Goal: Task Accomplishment & Management: Use online tool/utility

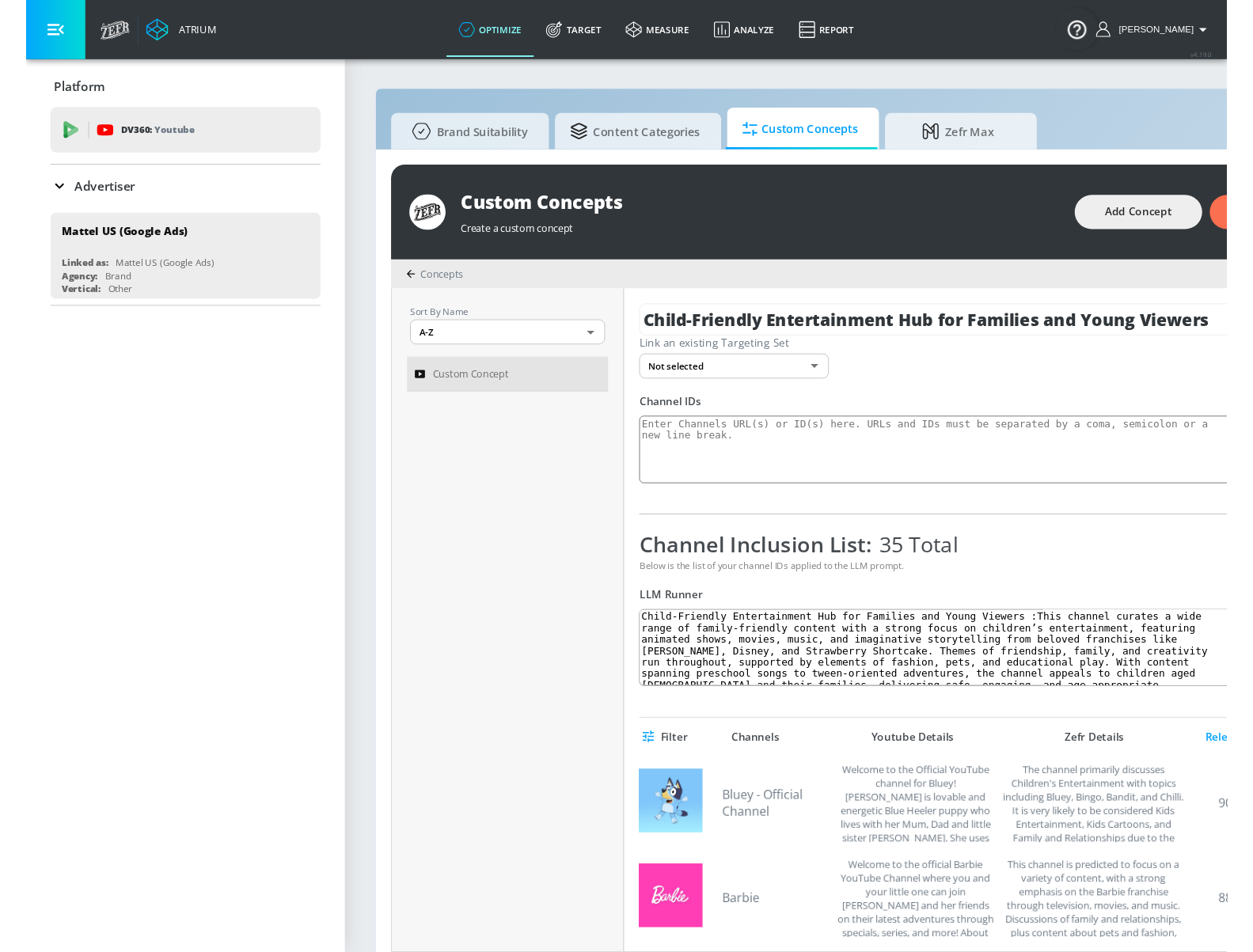
scroll to position [17, 0]
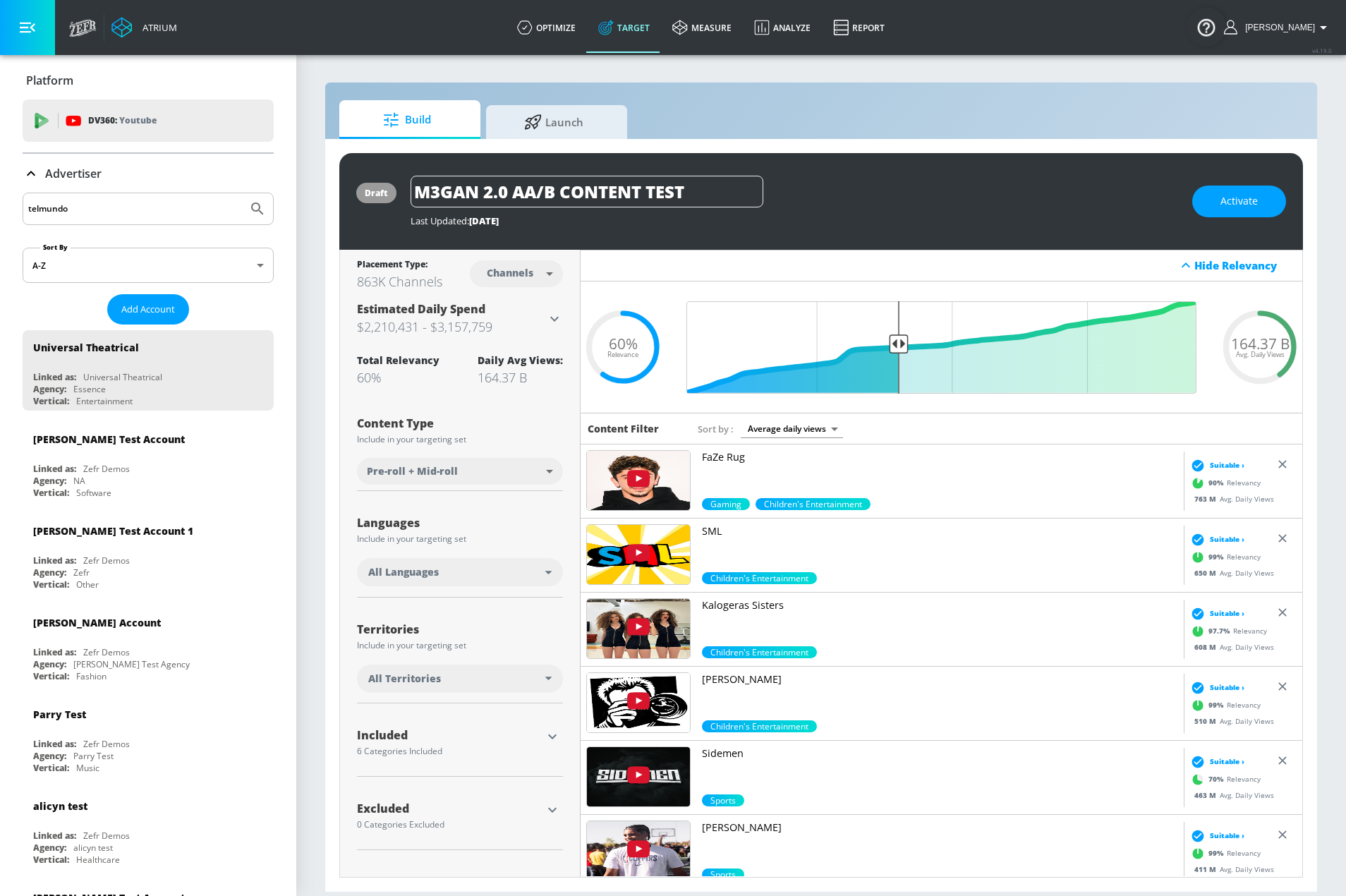
click at [83, 210] on input "telmundo" at bounding box center [135, 208] width 214 height 18
click at [251, 207] on icon "Submit Search" at bounding box center [257, 208] width 12 height 12
click at [120, 211] on input "telmundo" at bounding box center [135, 208] width 214 height 18
click at [249, 216] on icon "Submit Search" at bounding box center [257, 208] width 17 height 17
click at [151, 213] on input "telmundo" at bounding box center [135, 208] width 214 height 18
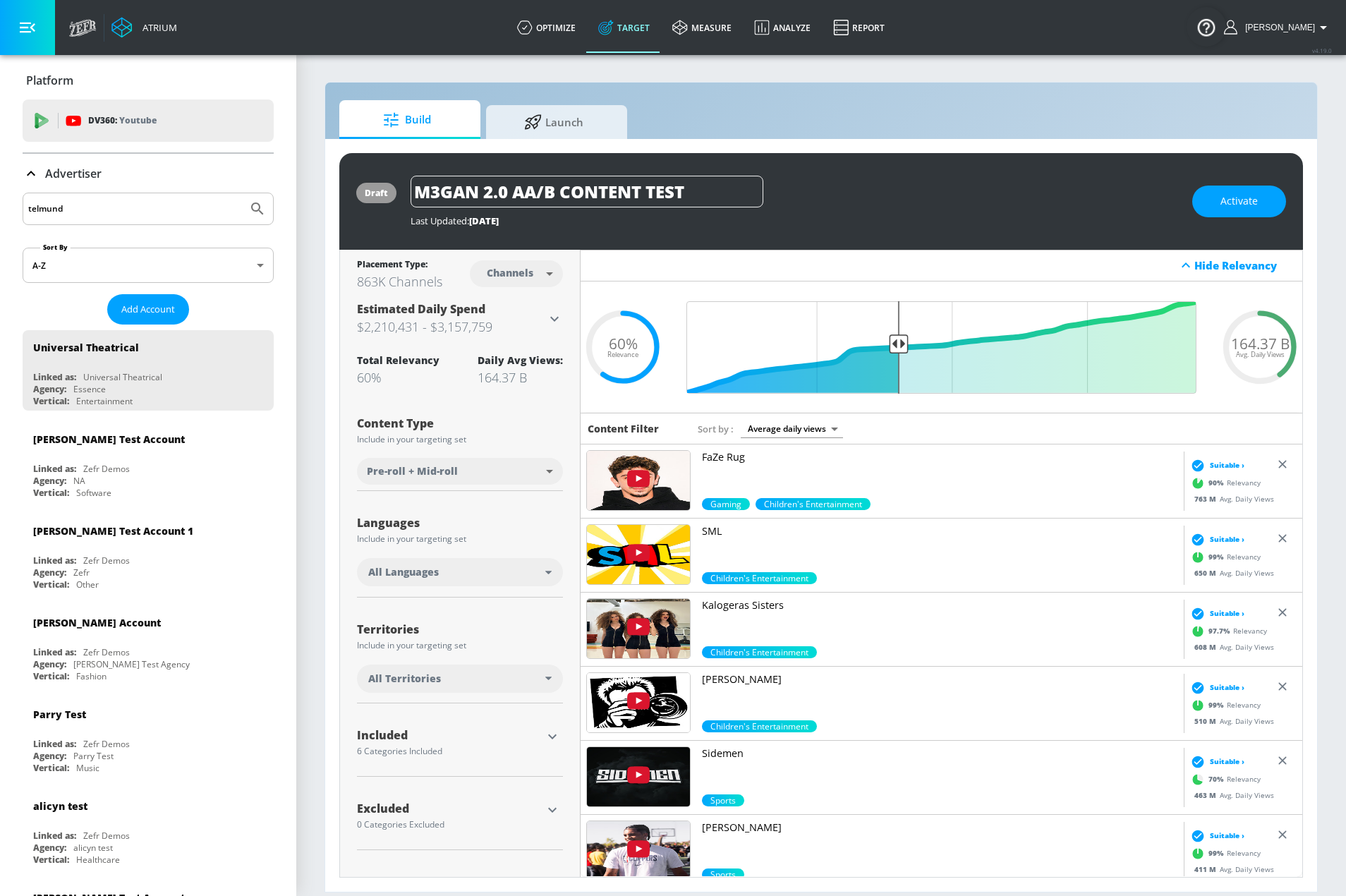
type input "telmund"
click at [242, 193] on button "Submit Search" at bounding box center [258, 209] width 31 height 31
drag, startPoint x: 93, startPoint y: 207, endPoint x: -48, endPoint y: 193, distance: 141.7
click at [0, 193] on html "Atrium optimize Target measure Analyze Report optimize Target measure Analyze R…" at bounding box center [673, 448] width 1346 height 896
type input "telemundo"
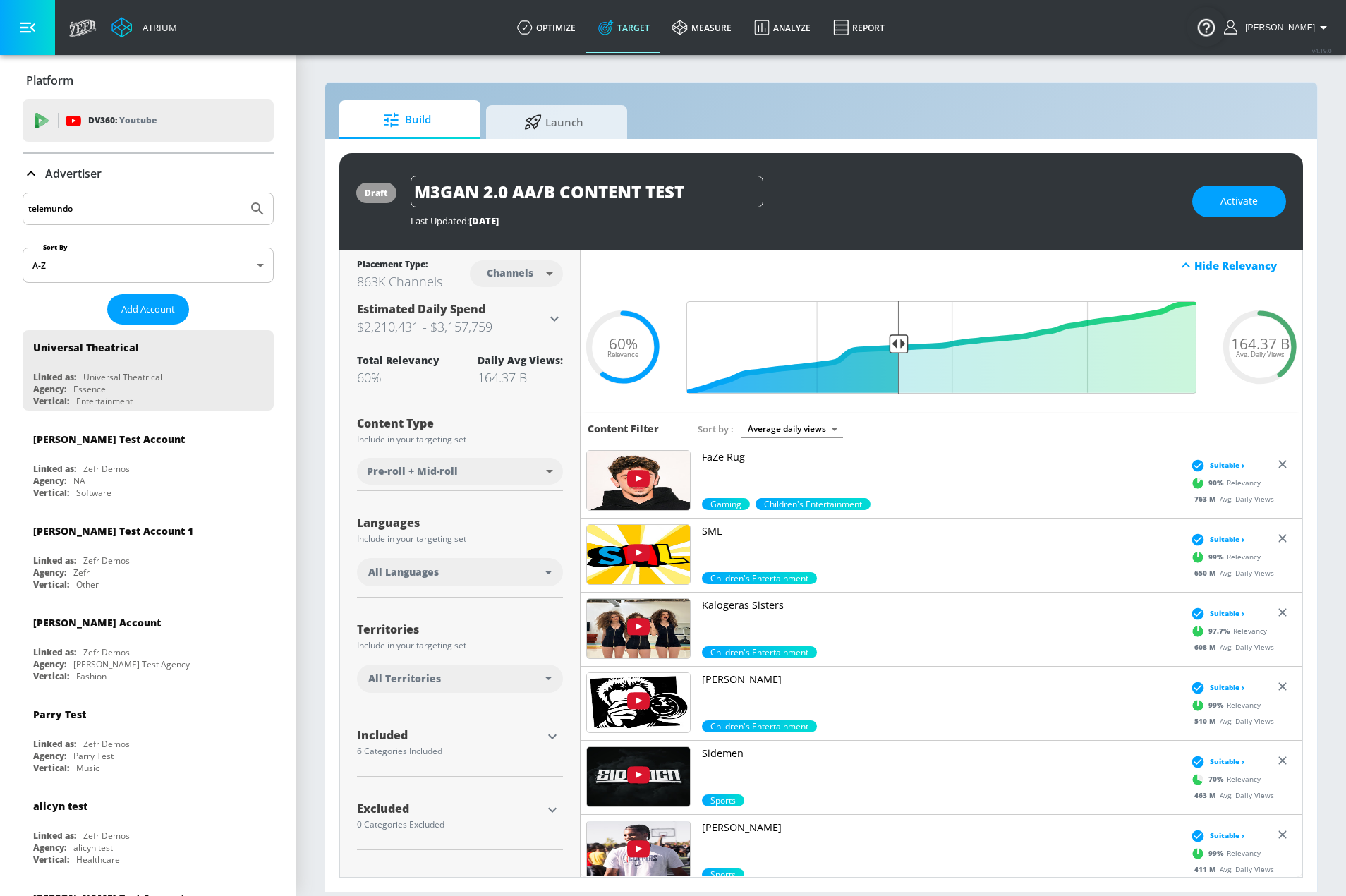
click at [242, 193] on button "Submit Search" at bounding box center [258, 209] width 31 height 31
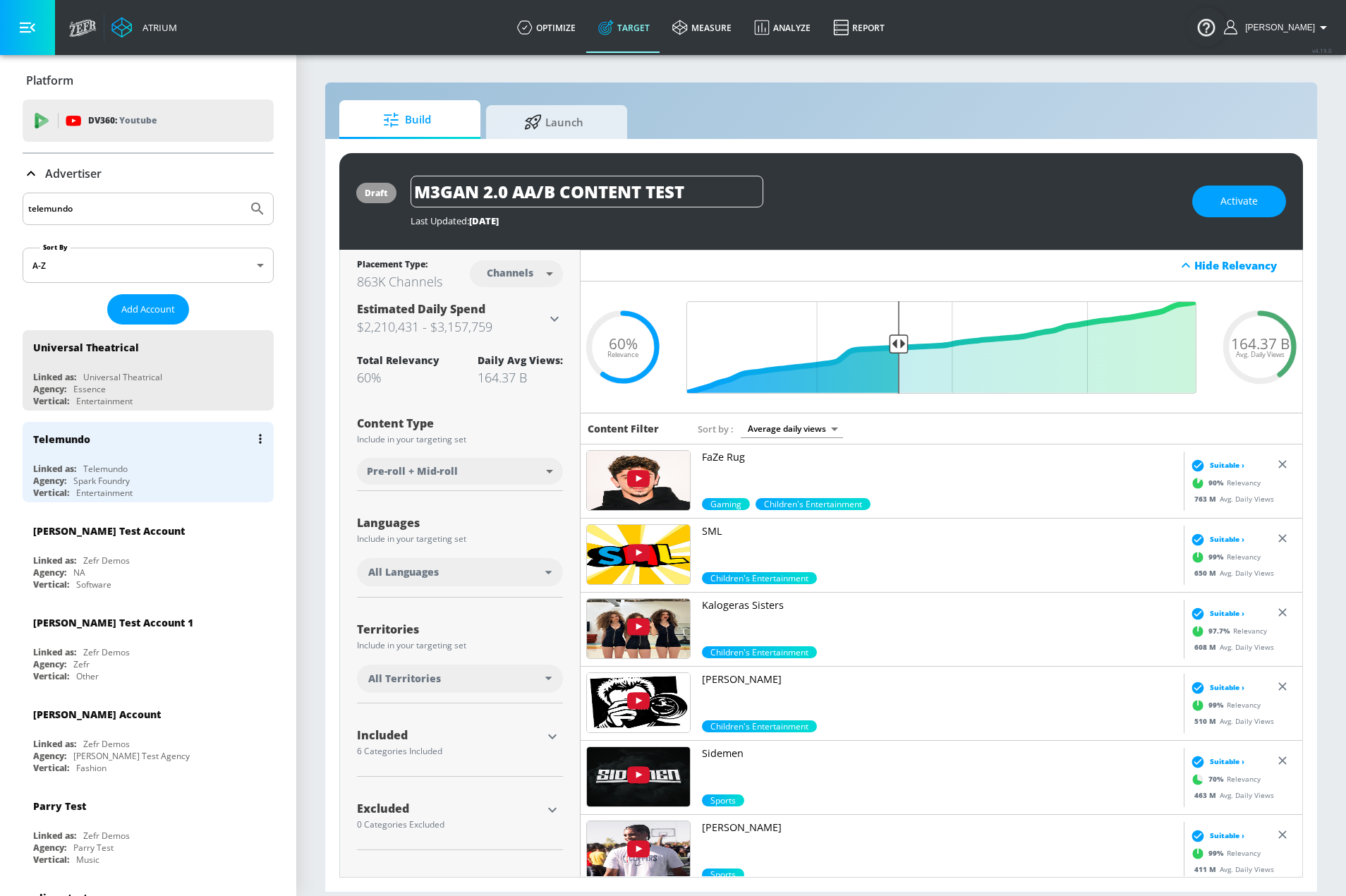
click at [143, 470] on div "Linked as: Telemundo" at bounding box center [151, 469] width 237 height 12
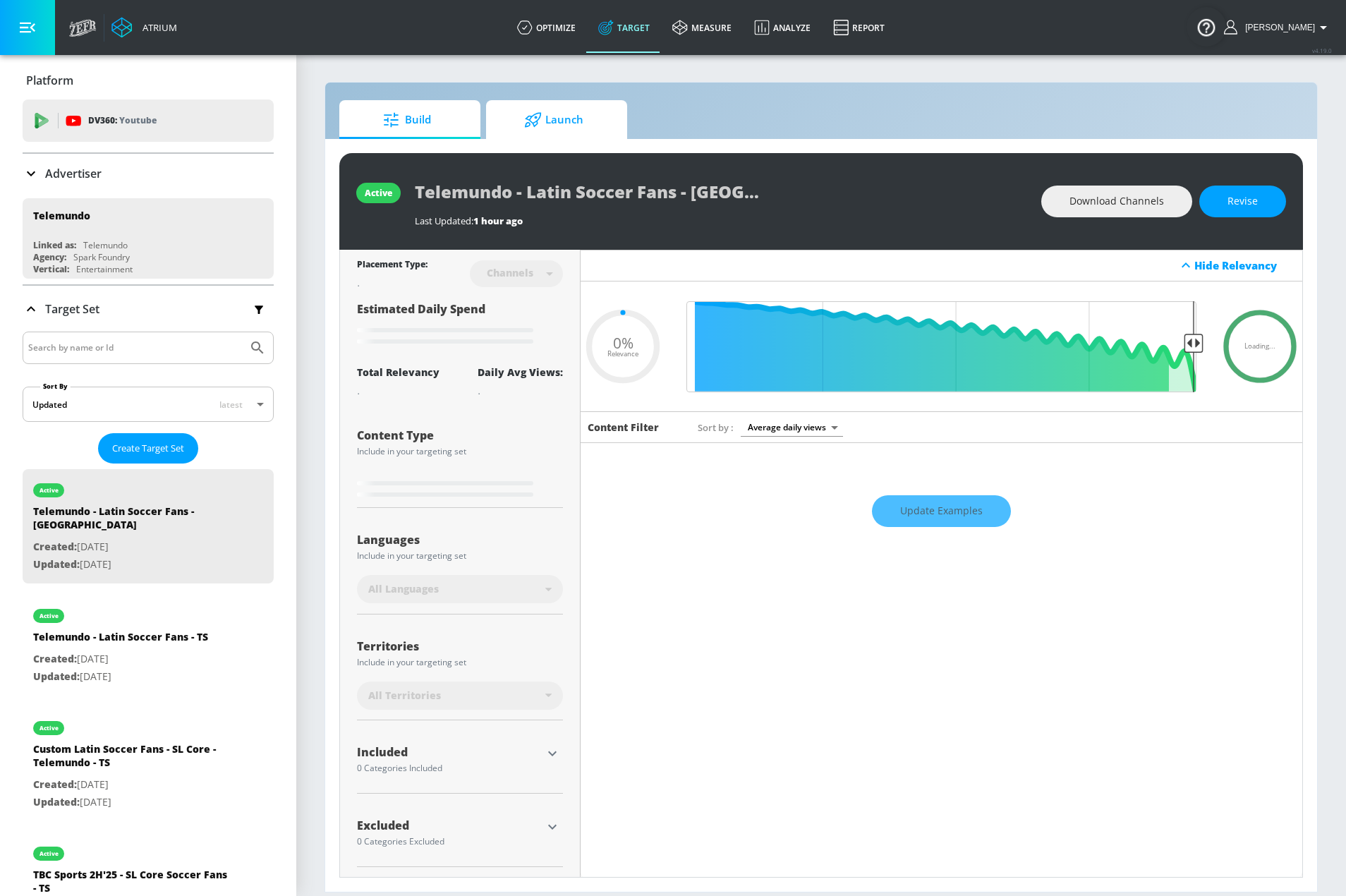
type input "0.25"
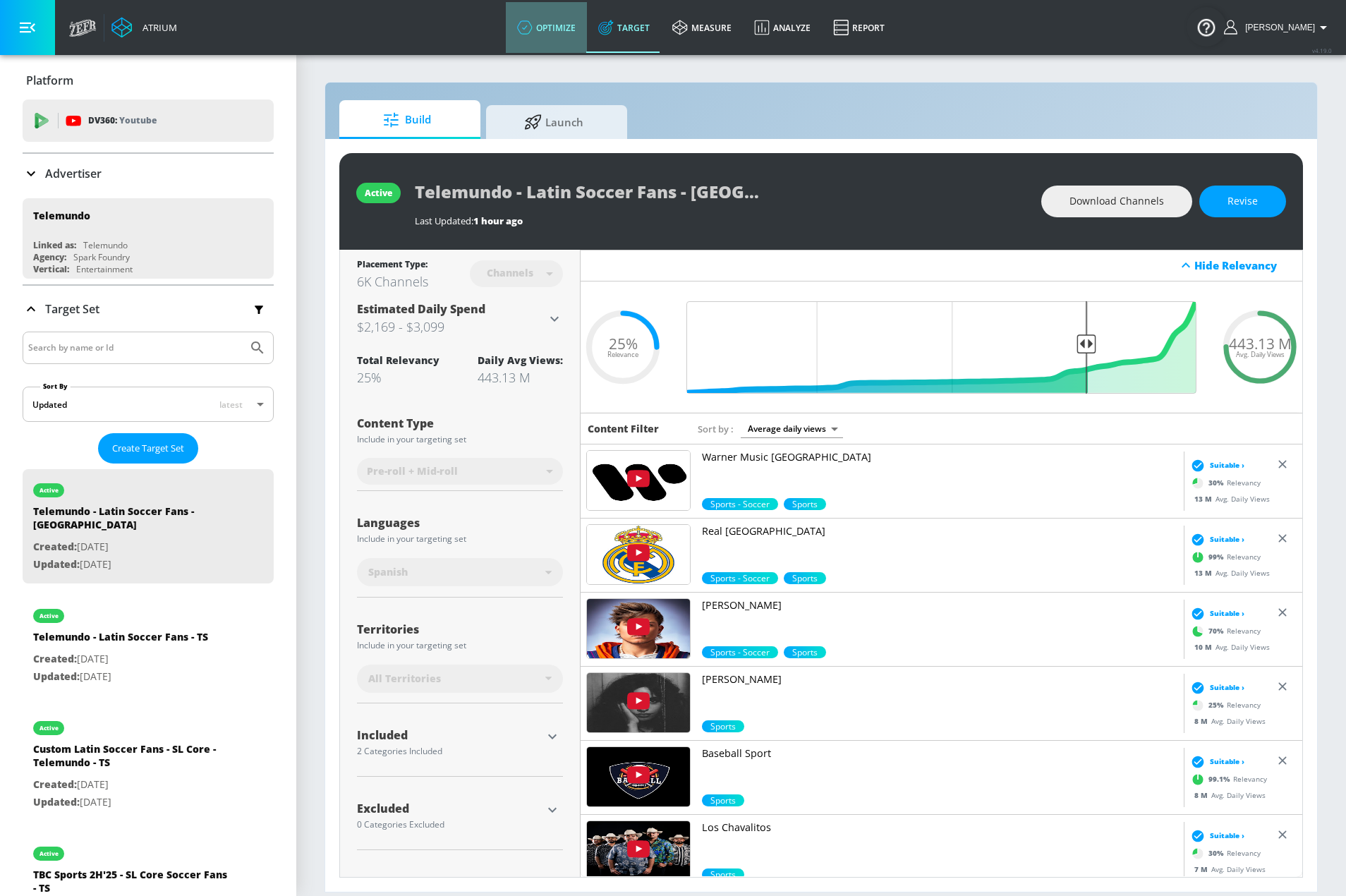
click at [571, 30] on link "optimize" at bounding box center [546, 27] width 81 height 51
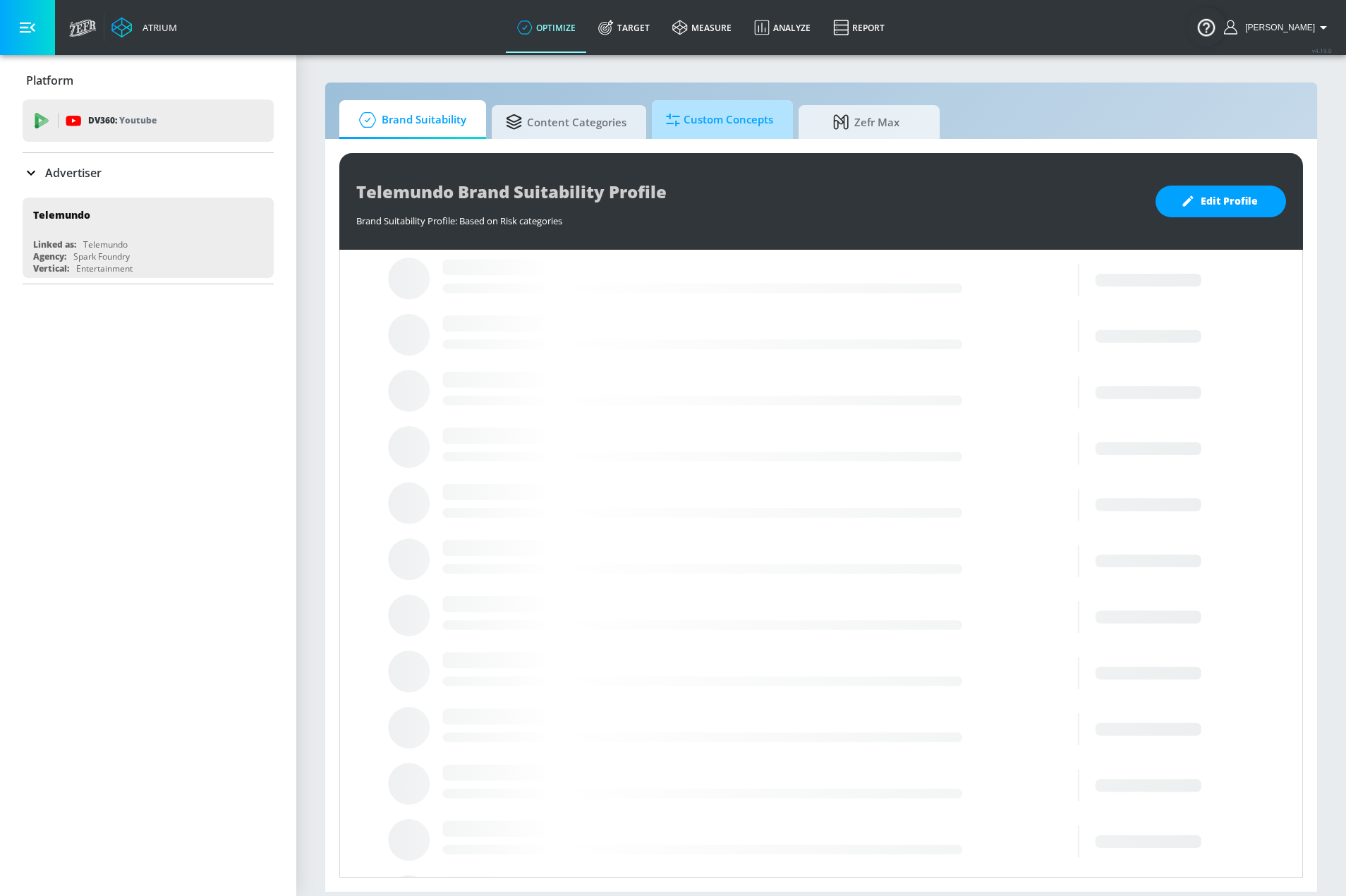
click at [754, 133] on span "Custom Concepts" at bounding box center [719, 120] width 107 height 34
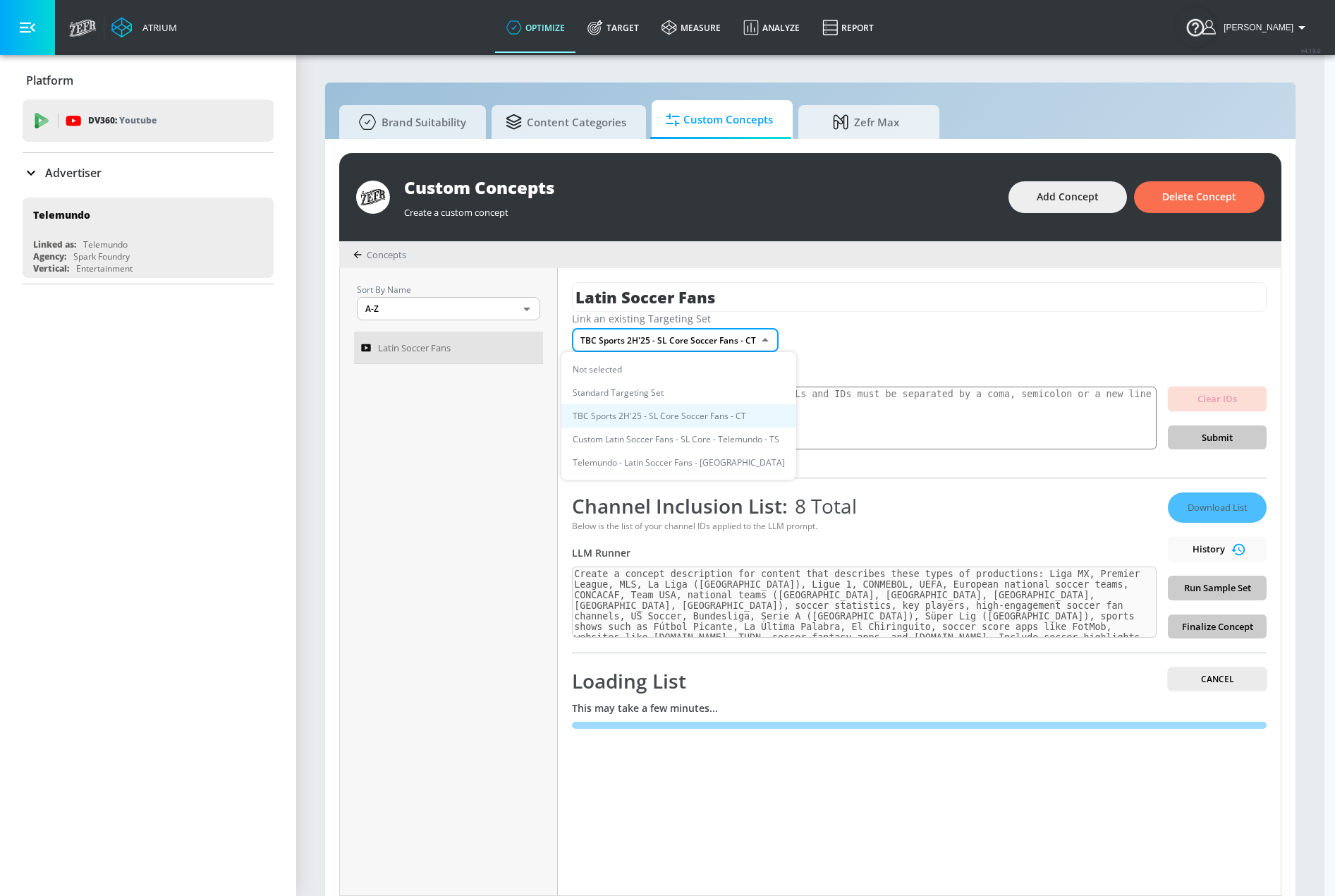
click at [770, 337] on body "Atrium optimize Target measure Analyze Report optimize Target measure Analyze R…" at bounding box center [667, 455] width 1335 height 911
click at [860, 340] on div at bounding box center [673, 448] width 1346 height 896
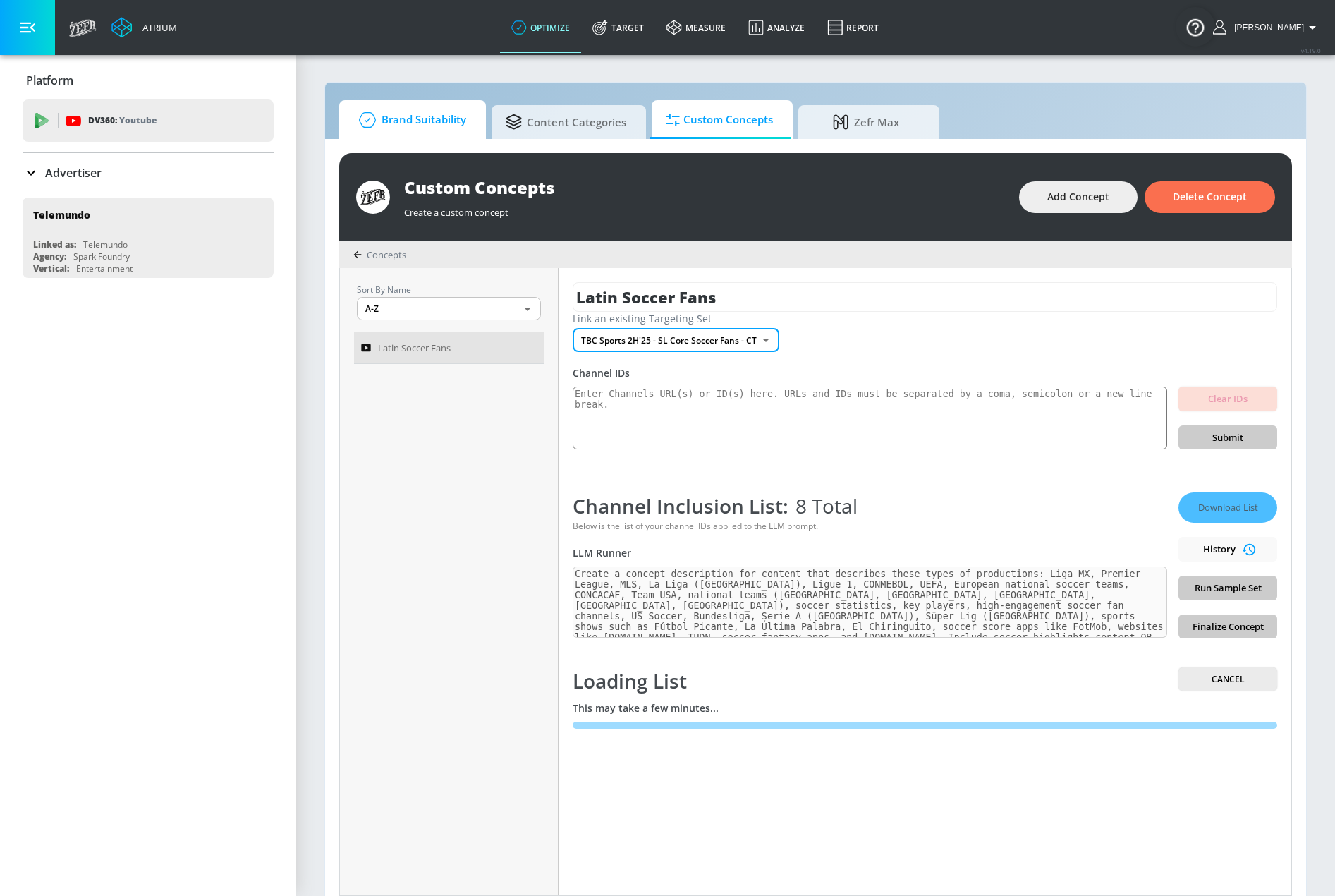
click at [423, 135] on span "Brand Suitability" at bounding box center [410, 120] width 113 height 34
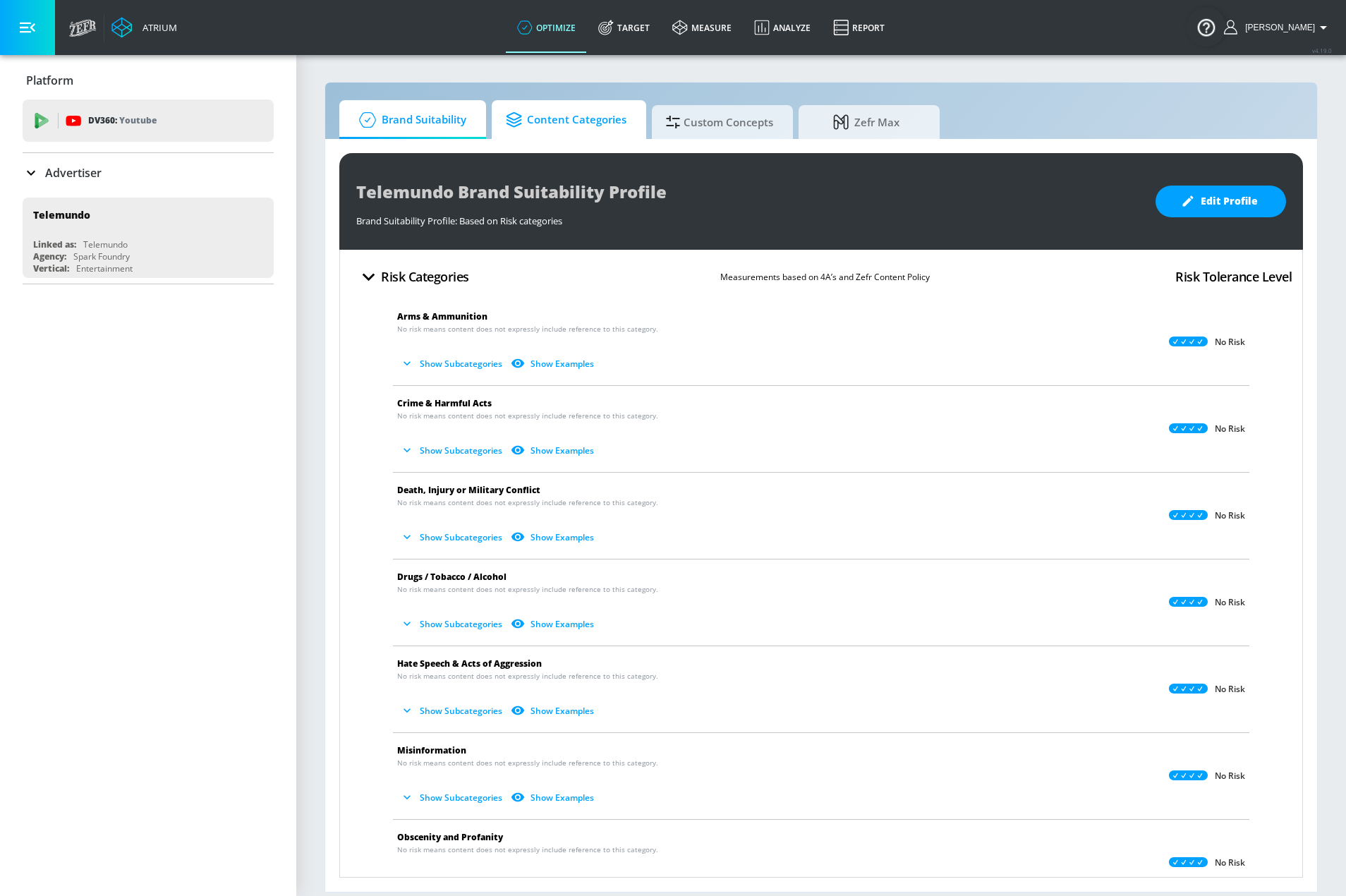
click at [587, 134] on span "Content Categories" at bounding box center [565, 120] width 120 height 34
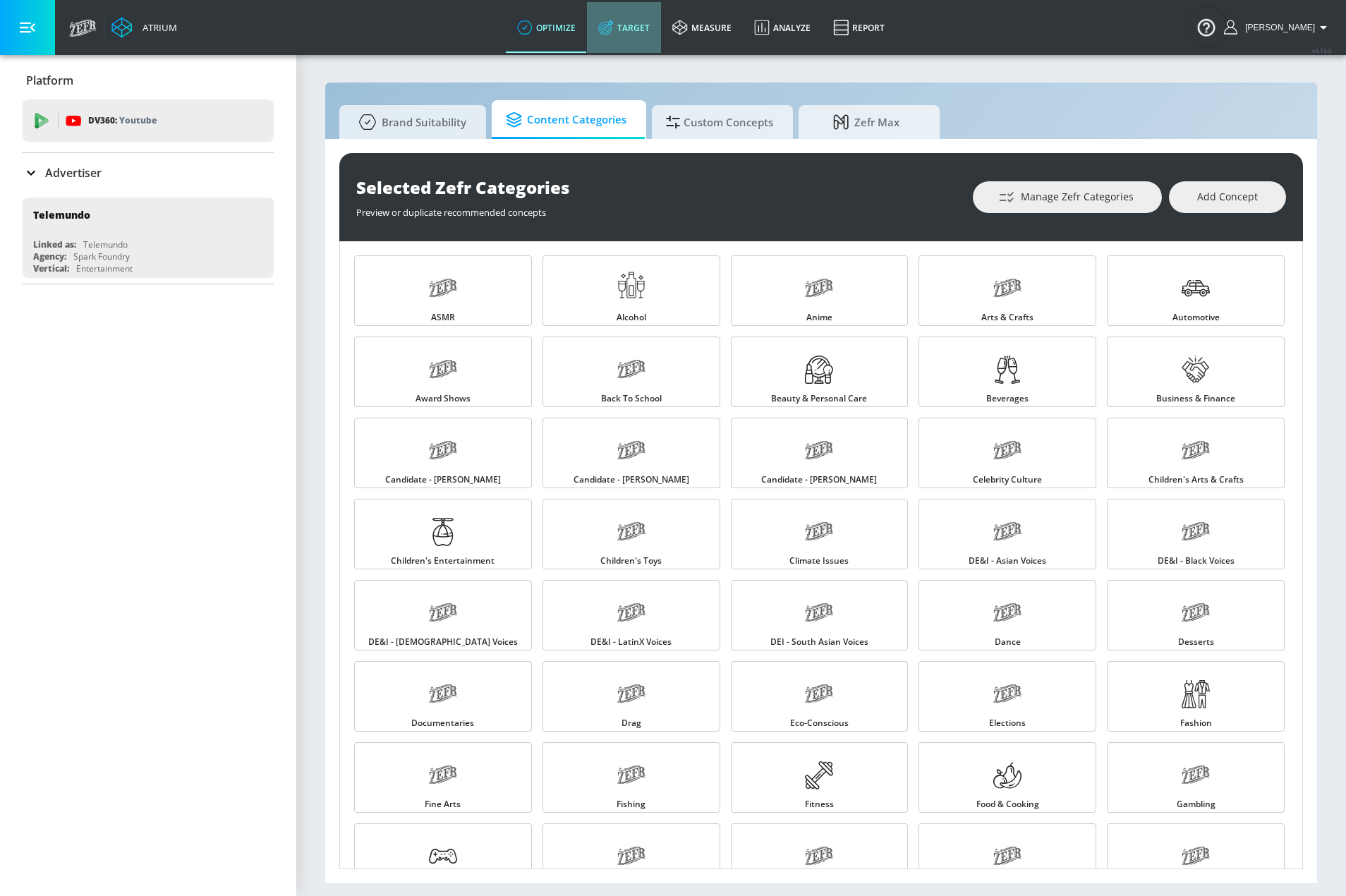
click at [643, 15] on link "Target" at bounding box center [624, 27] width 74 height 51
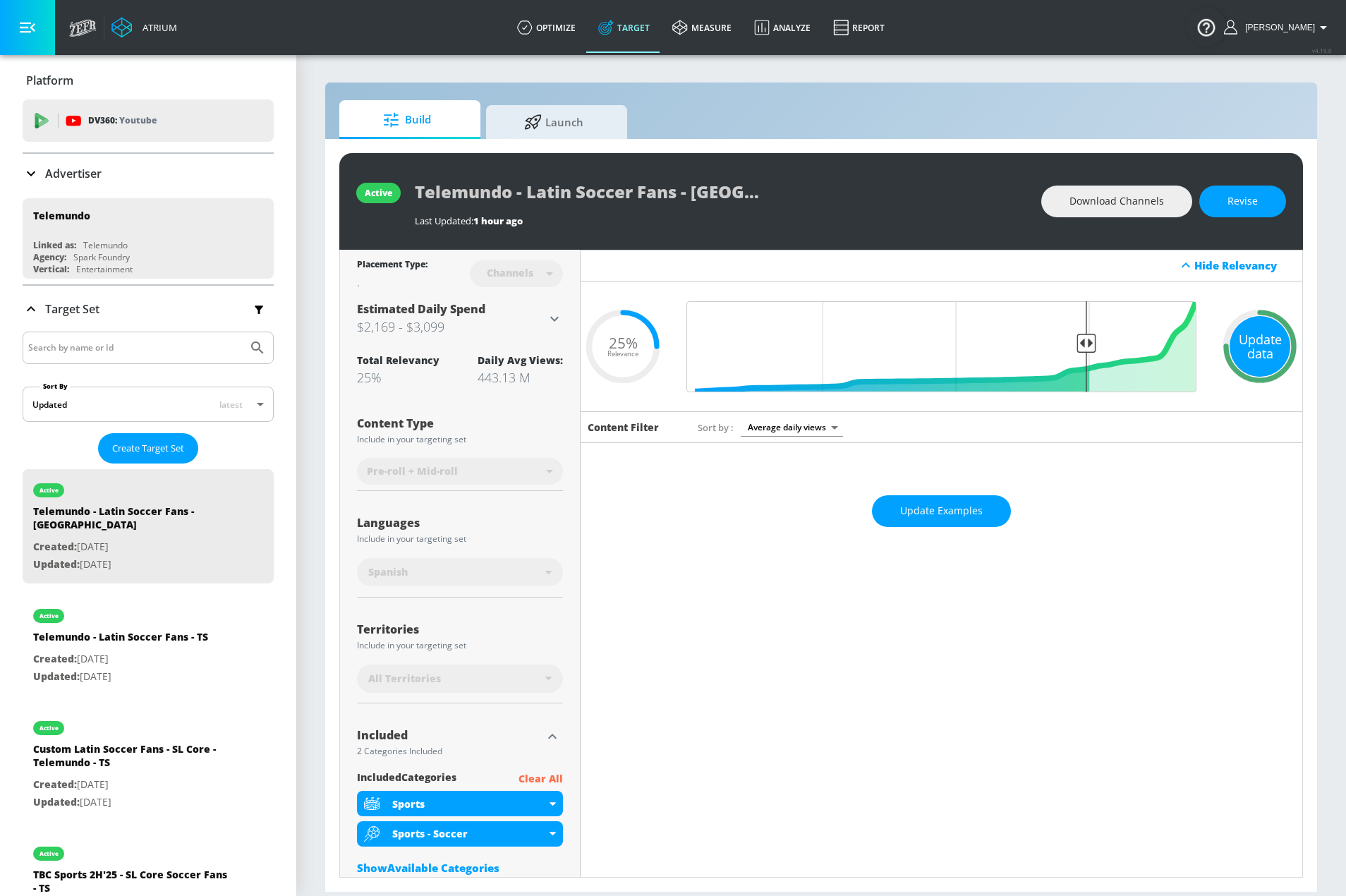
click at [1260, 348] on div "Update data" at bounding box center [1260, 346] width 61 height 61
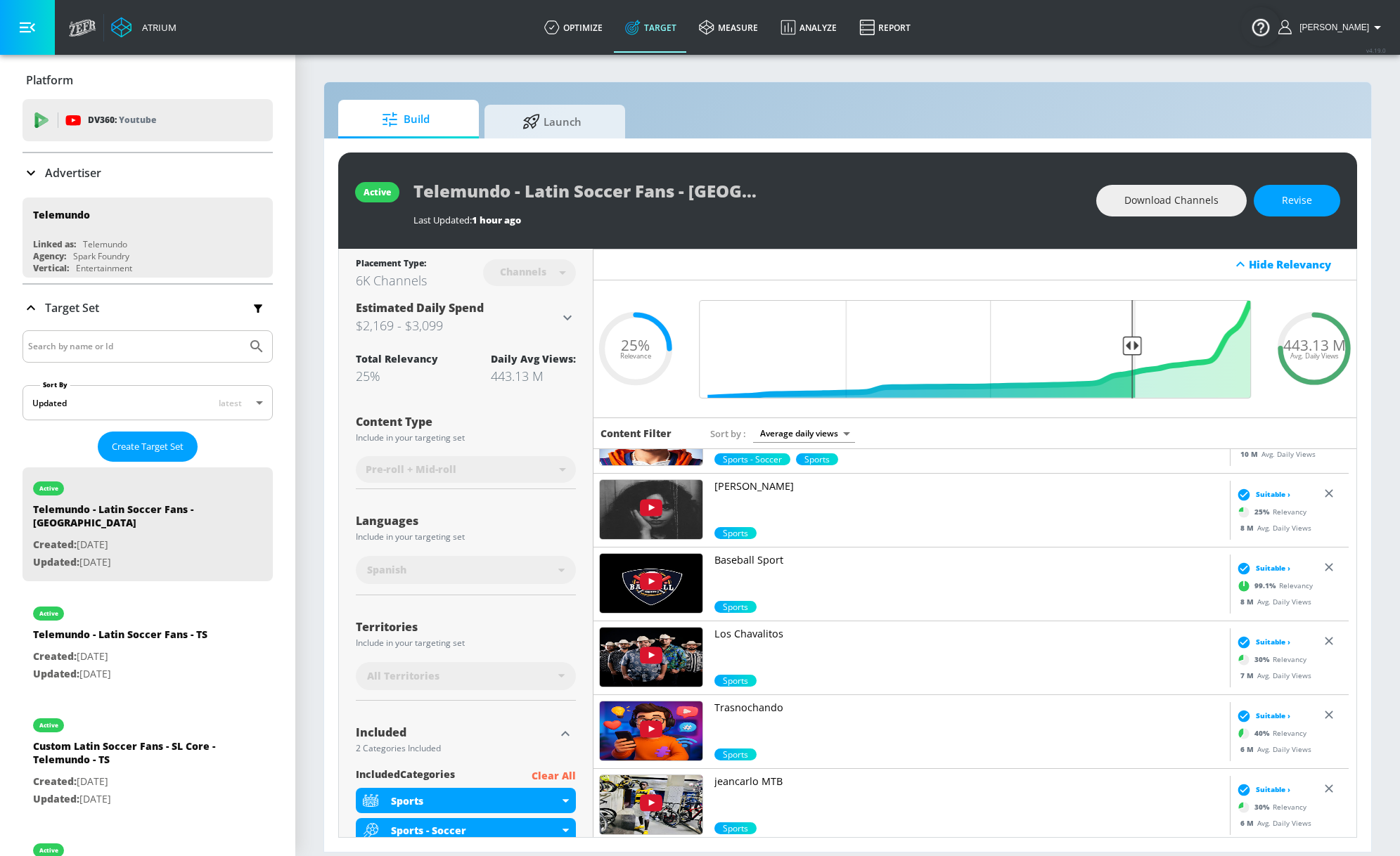
scroll to position [211, 0]
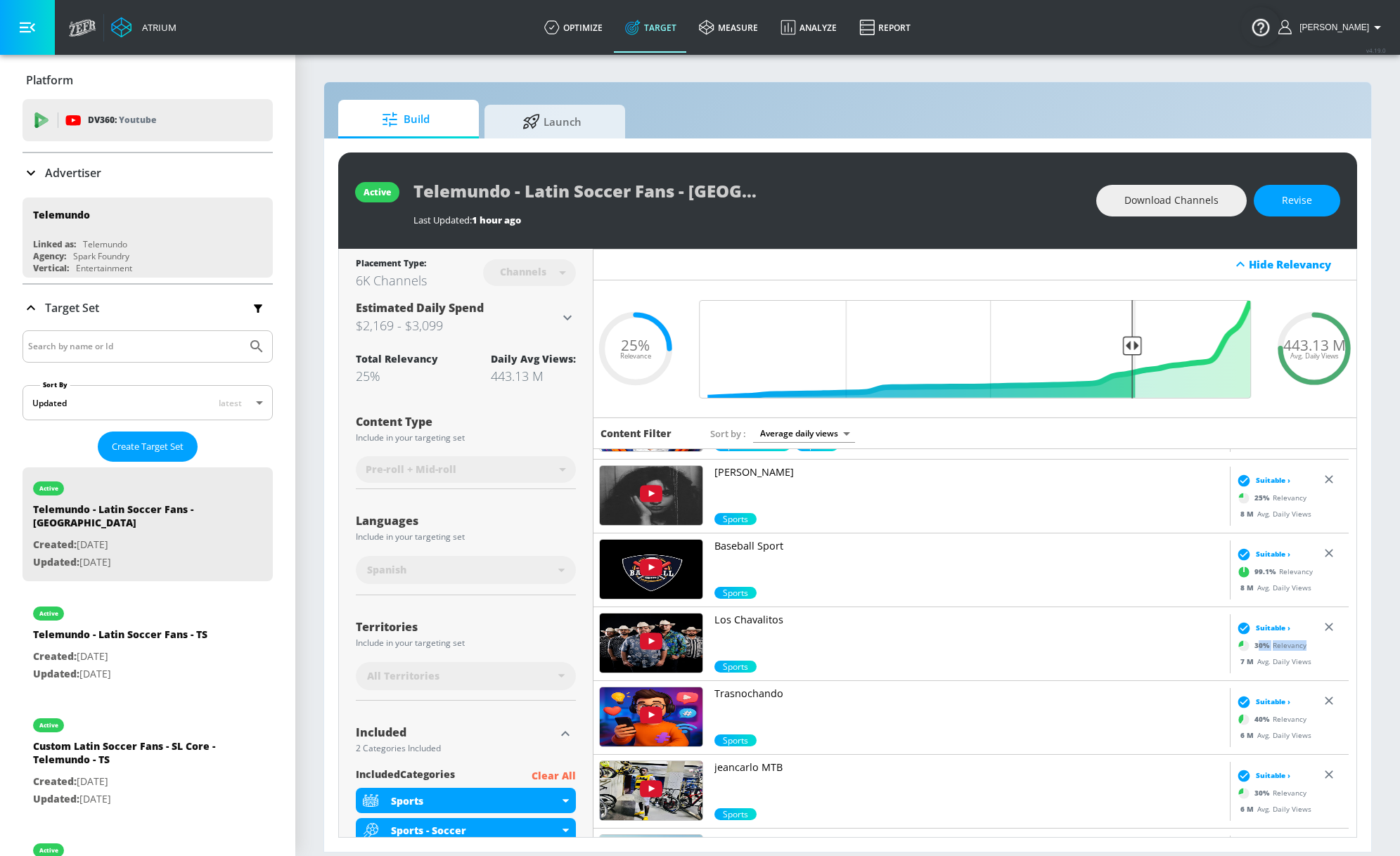
drag, startPoint x: 1248, startPoint y: 644, endPoint x: 1292, endPoint y: 646, distance: 44.0
click at [1292, 646] on div "30 % Relevancy" at bounding box center [1270, 646] width 73 height 21
drag, startPoint x: 360, startPoint y: 284, endPoint x: 399, endPoint y: 279, distance: 39.3
click at [399, 279] on div "6K Channels" at bounding box center [391, 280] width 71 height 17
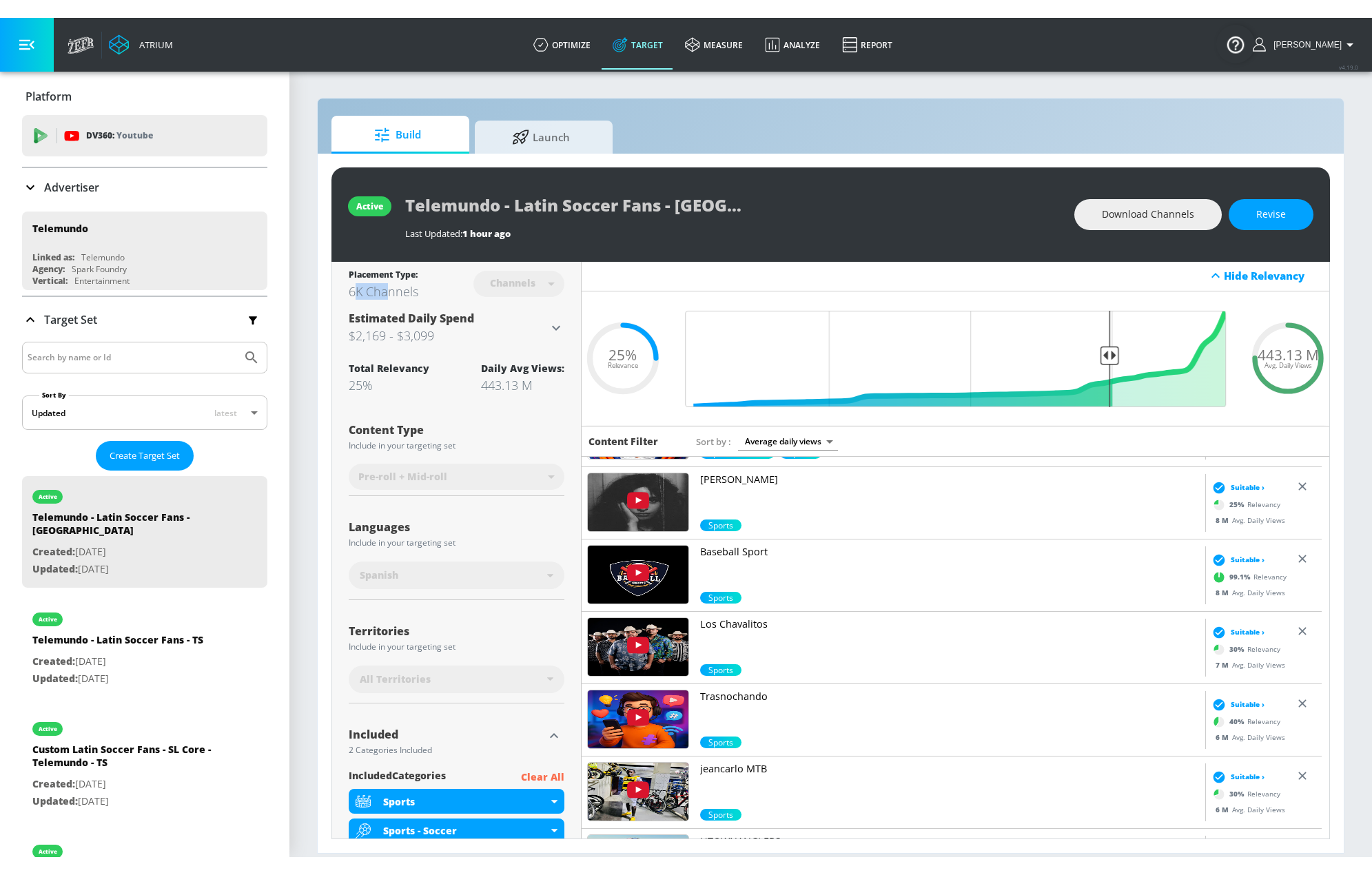
scroll to position [0, 0]
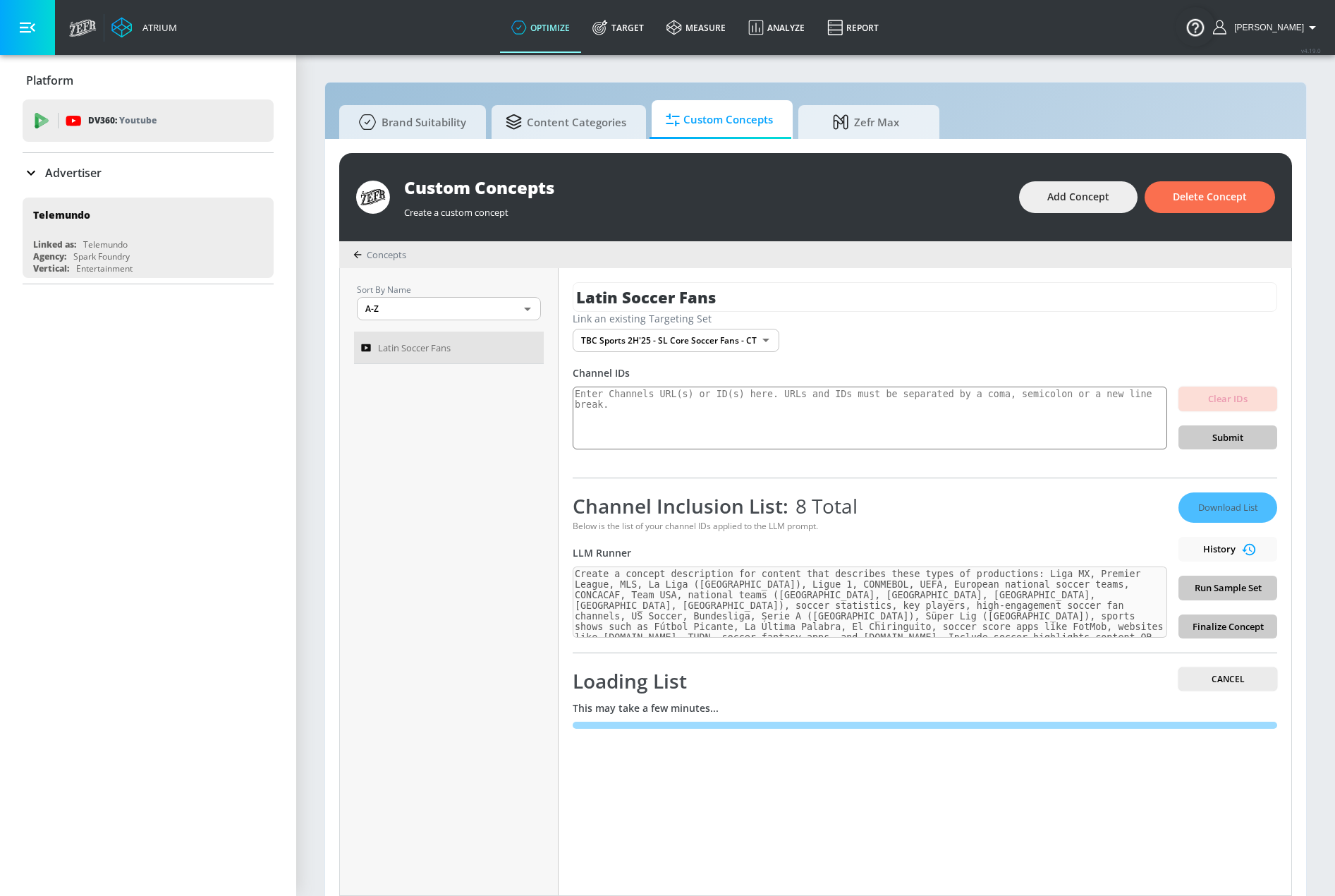
click at [572, 578] on div "Latin Soccer Fans Link an existing Targeting Set TBC Sports 2H'25 - SL Core Soc…" at bounding box center [925, 582] width 733 height 627
drag, startPoint x: 426, startPoint y: 120, endPoint x: 455, endPoint y: 112, distance: 30.1
click at [426, 120] on span "Brand Suitability" at bounding box center [410, 120] width 113 height 34
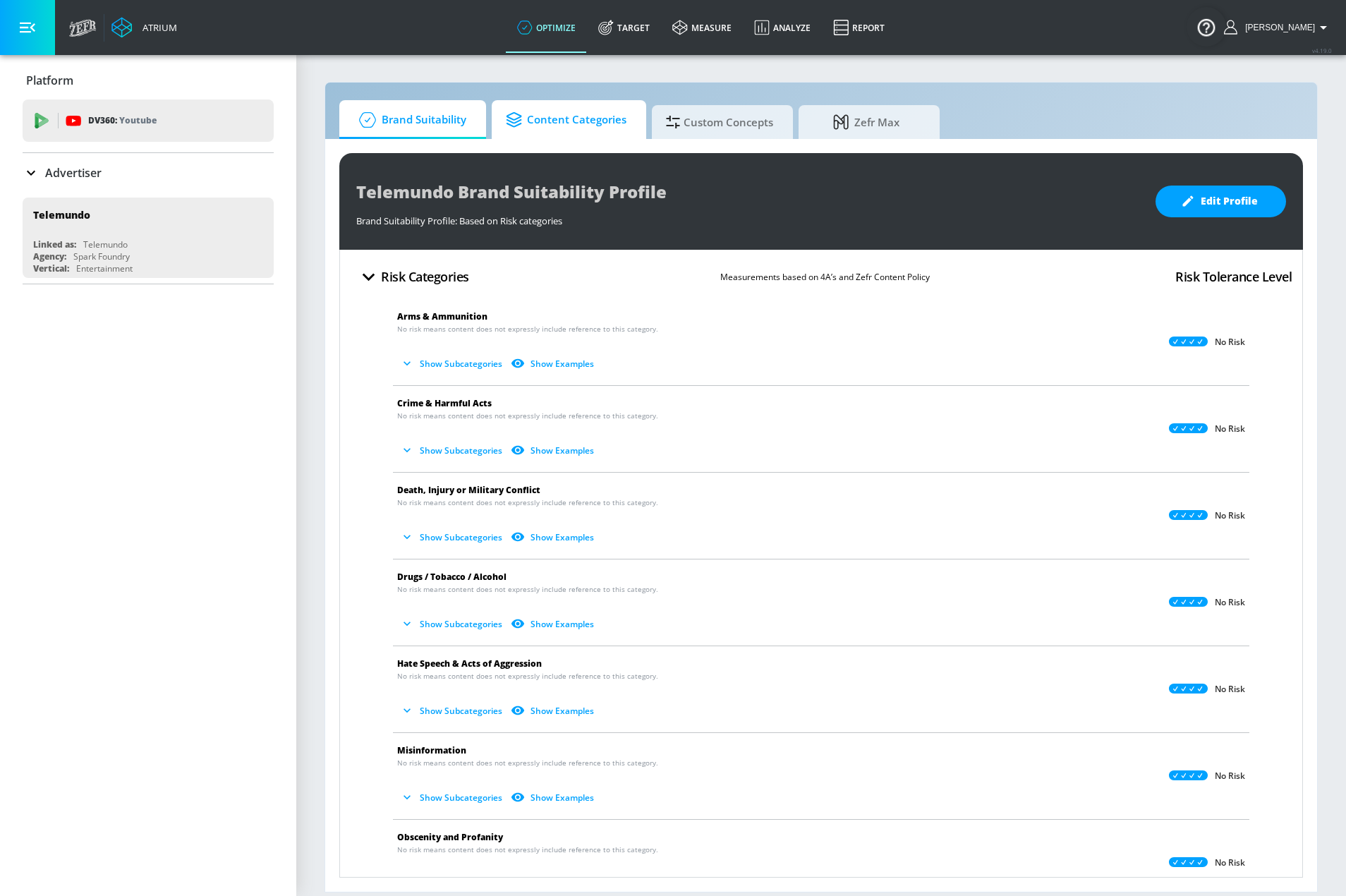
click at [559, 125] on span "Content Categories" at bounding box center [565, 120] width 120 height 34
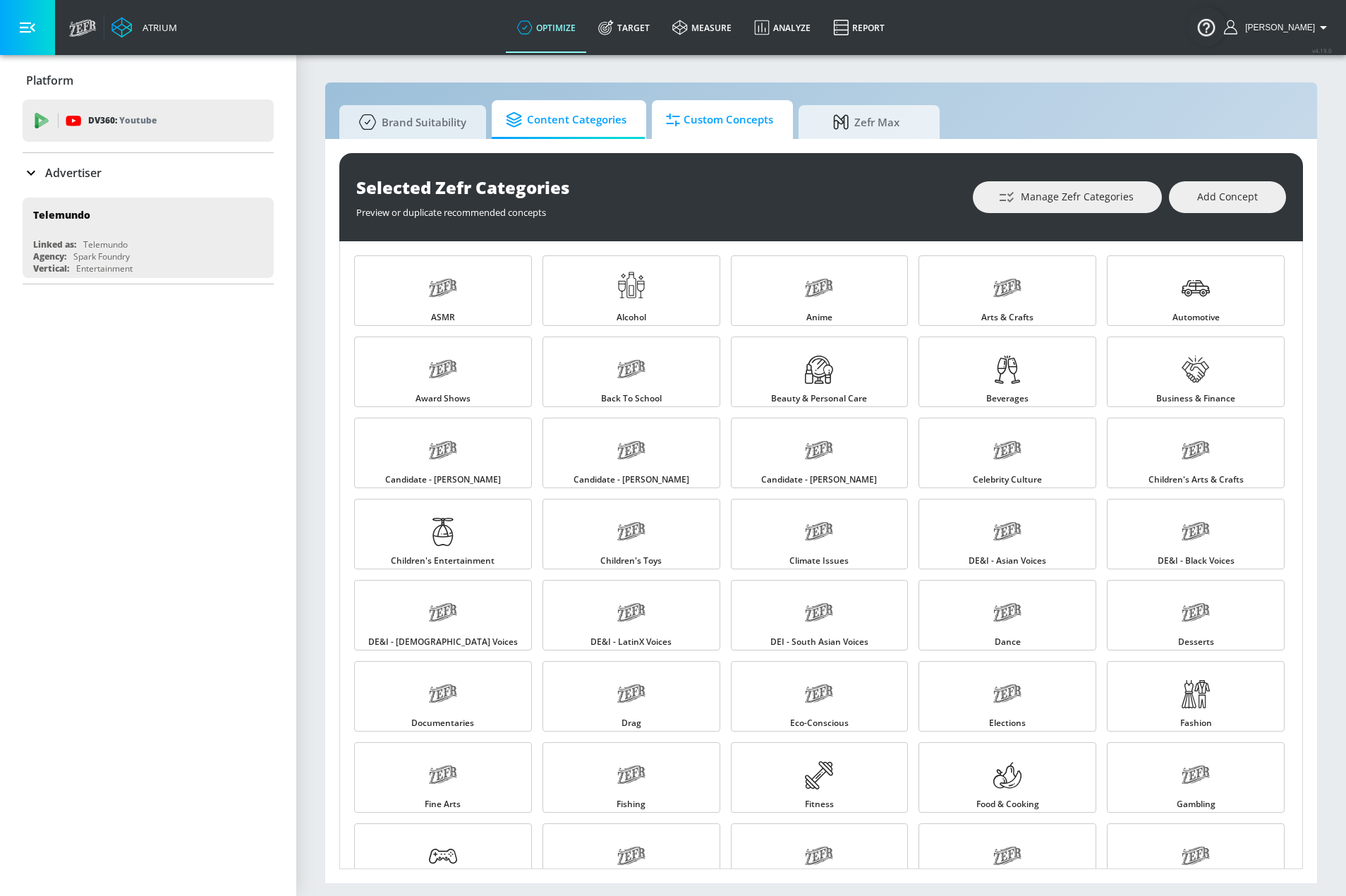
click at [706, 116] on span "Custom Concepts" at bounding box center [719, 120] width 107 height 34
